Goal: Task Accomplishment & Management: Manage account settings

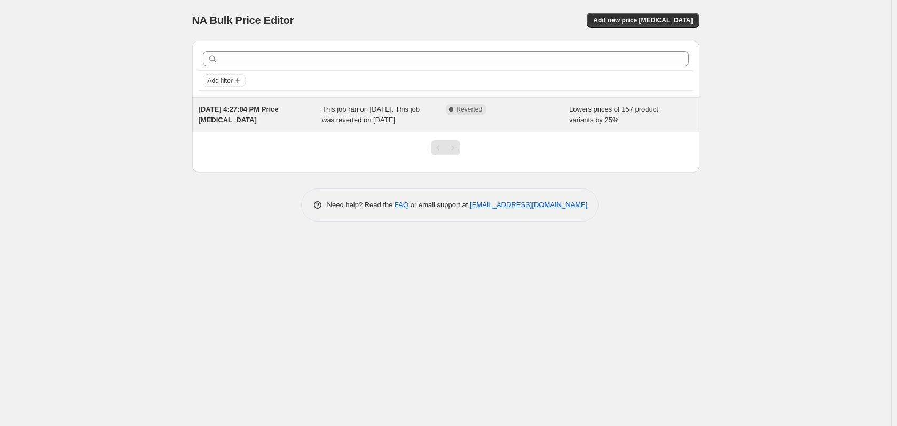
click at [300, 124] on div "[DATE] 4:27:04 PM Price [MEDICAL_DATA]" at bounding box center [261, 114] width 124 height 21
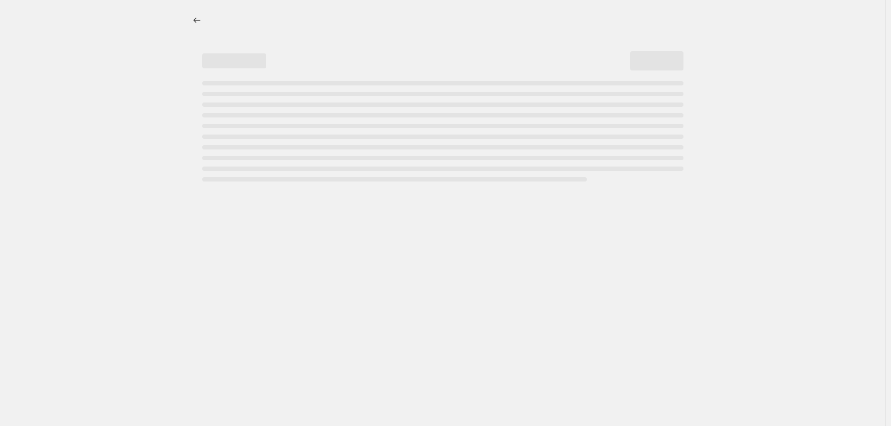
select select "percentage"
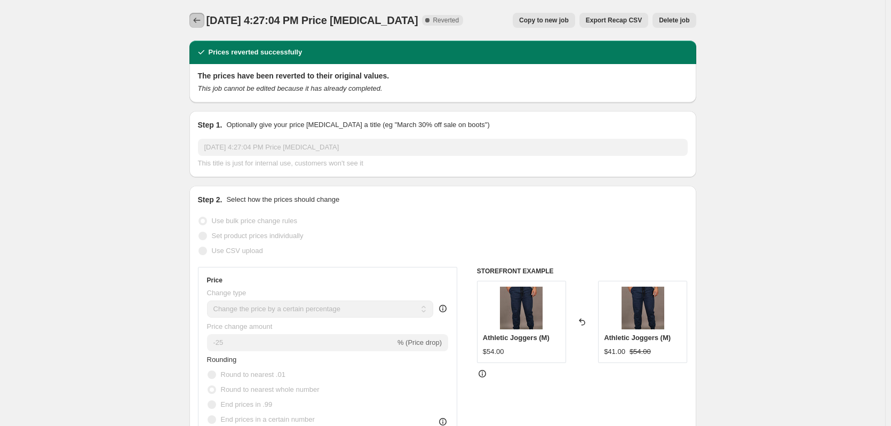
click at [197, 21] on icon "Price change jobs" at bounding box center [197, 20] width 11 height 11
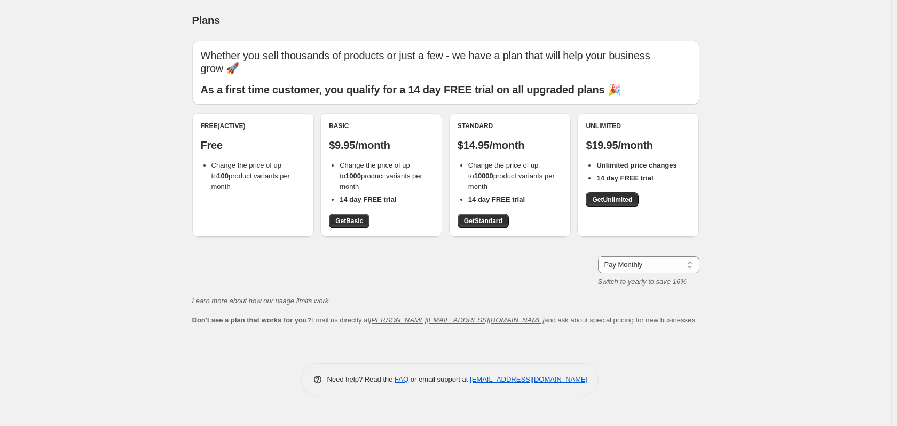
click at [238, 143] on p "Free" at bounding box center [253, 145] width 105 height 13
click at [635, 268] on select "Pay Monthly Pay Yearly (Save 16%)" at bounding box center [648, 264] width 101 height 17
click at [783, 258] on div "Plans. This page is ready Plans Whether you sell thousands of products or just …" at bounding box center [445, 213] width 891 height 426
